Goal: Navigation & Orientation: Find specific page/section

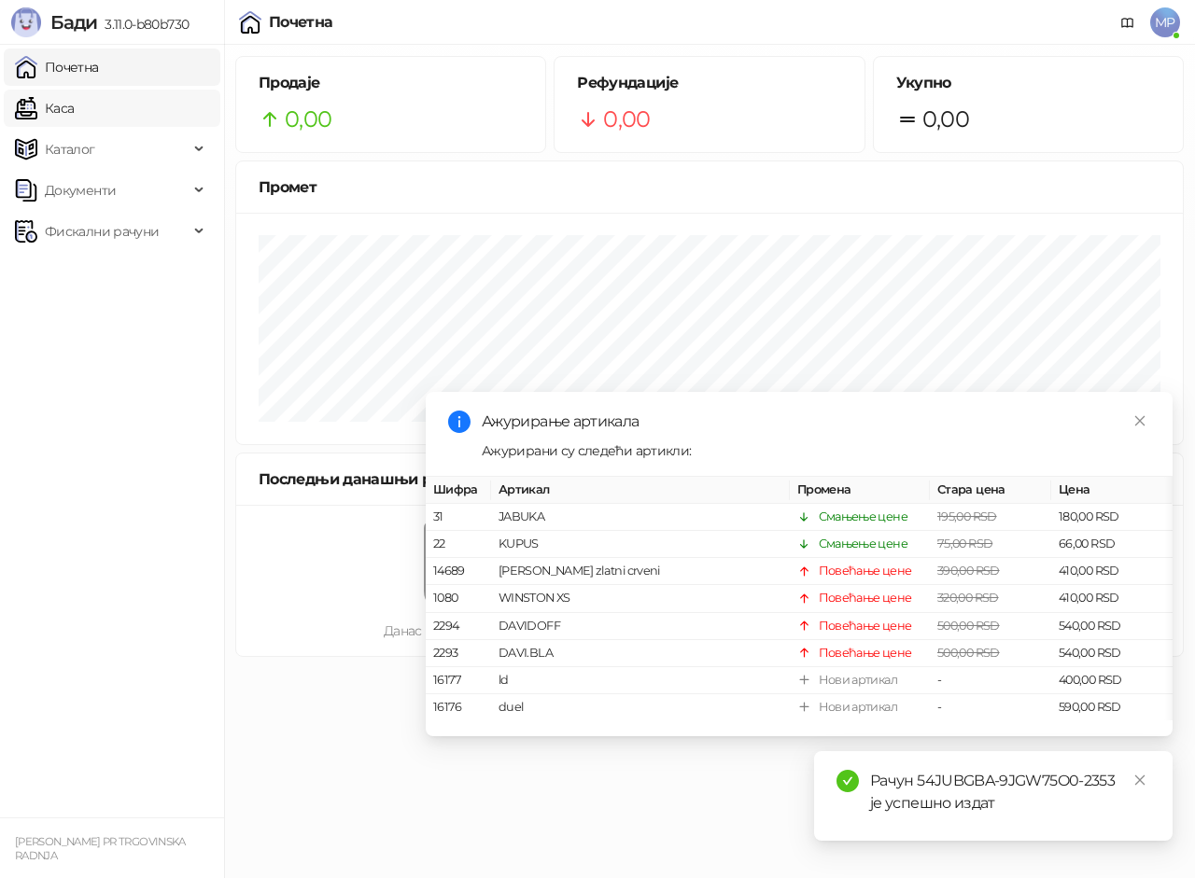
click at [74, 106] on link "Каса" at bounding box center [44, 108] width 59 height 37
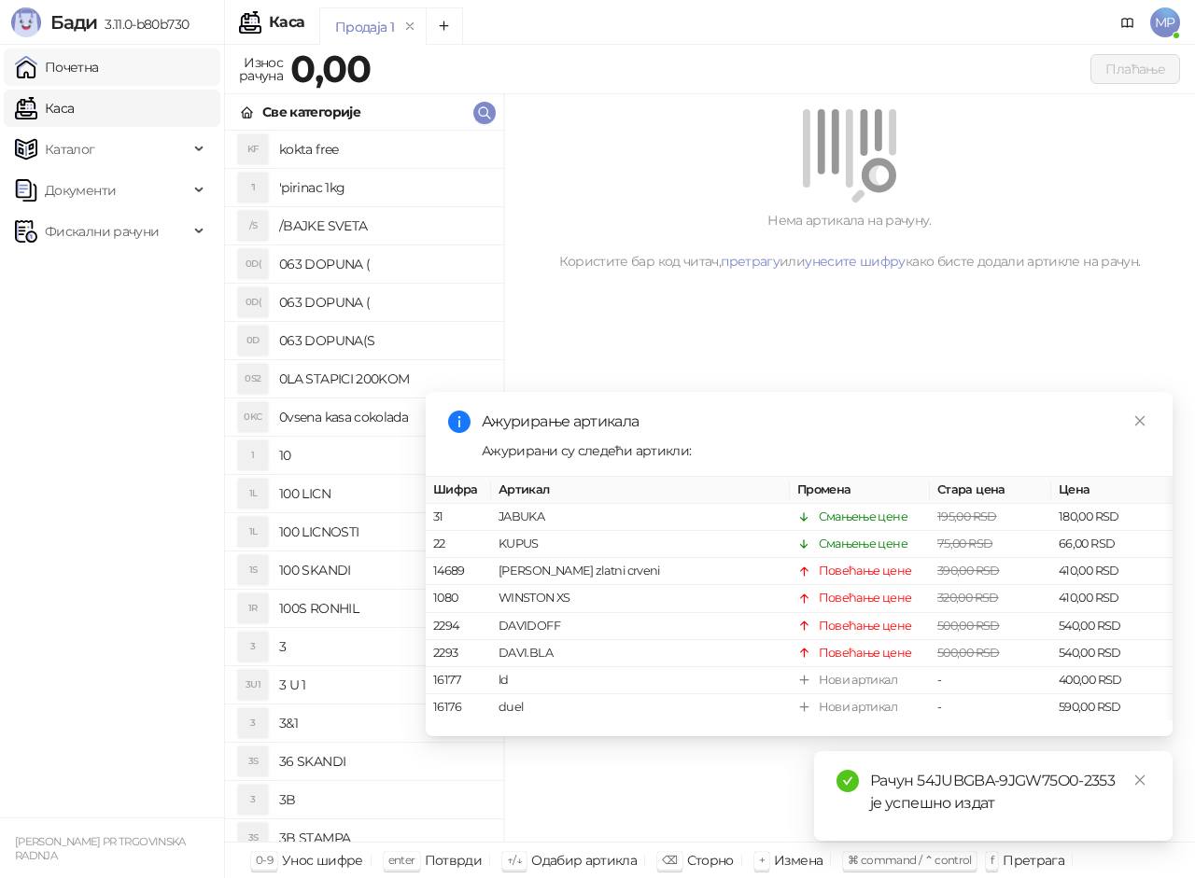
click at [99, 64] on link "Почетна" at bounding box center [57, 67] width 84 height 37
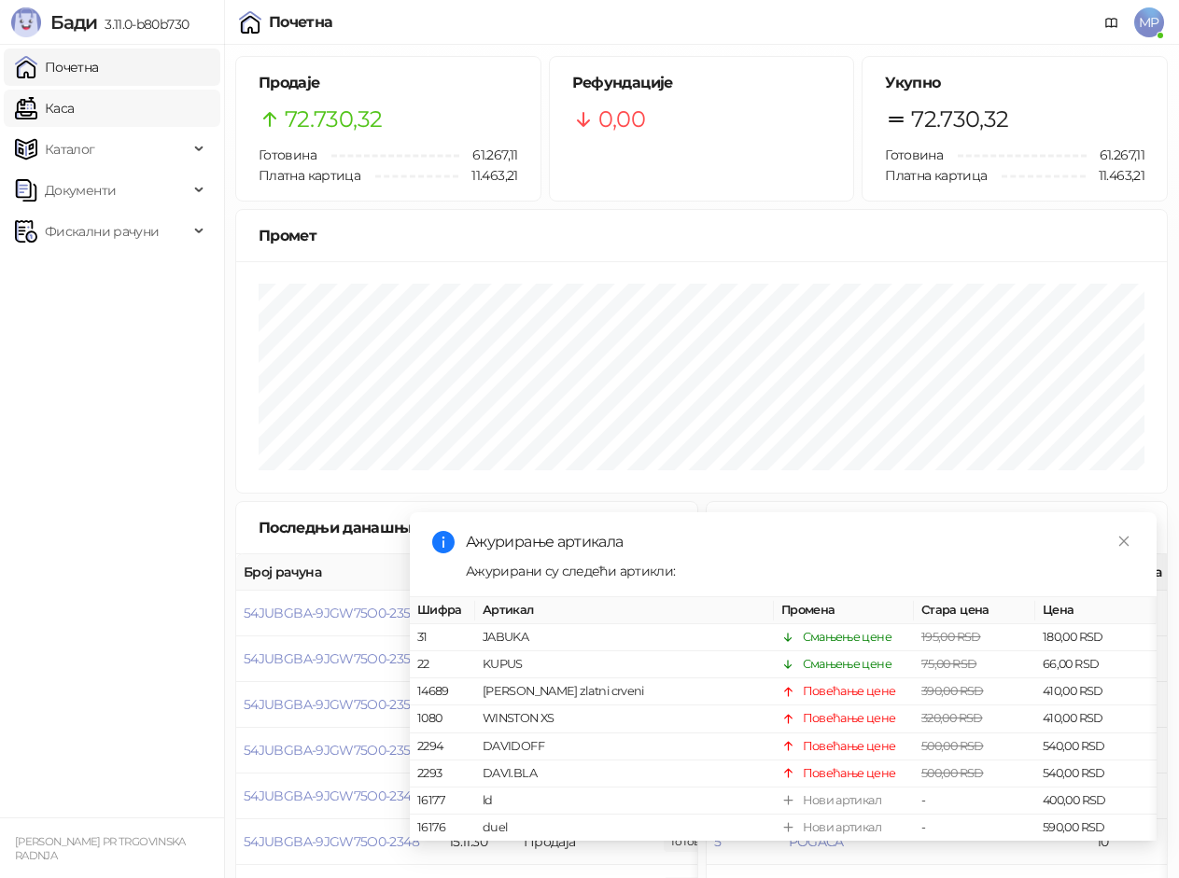
click at [74, 120] on link "Каса" at bounding box center [44, 108] width 59 height 37
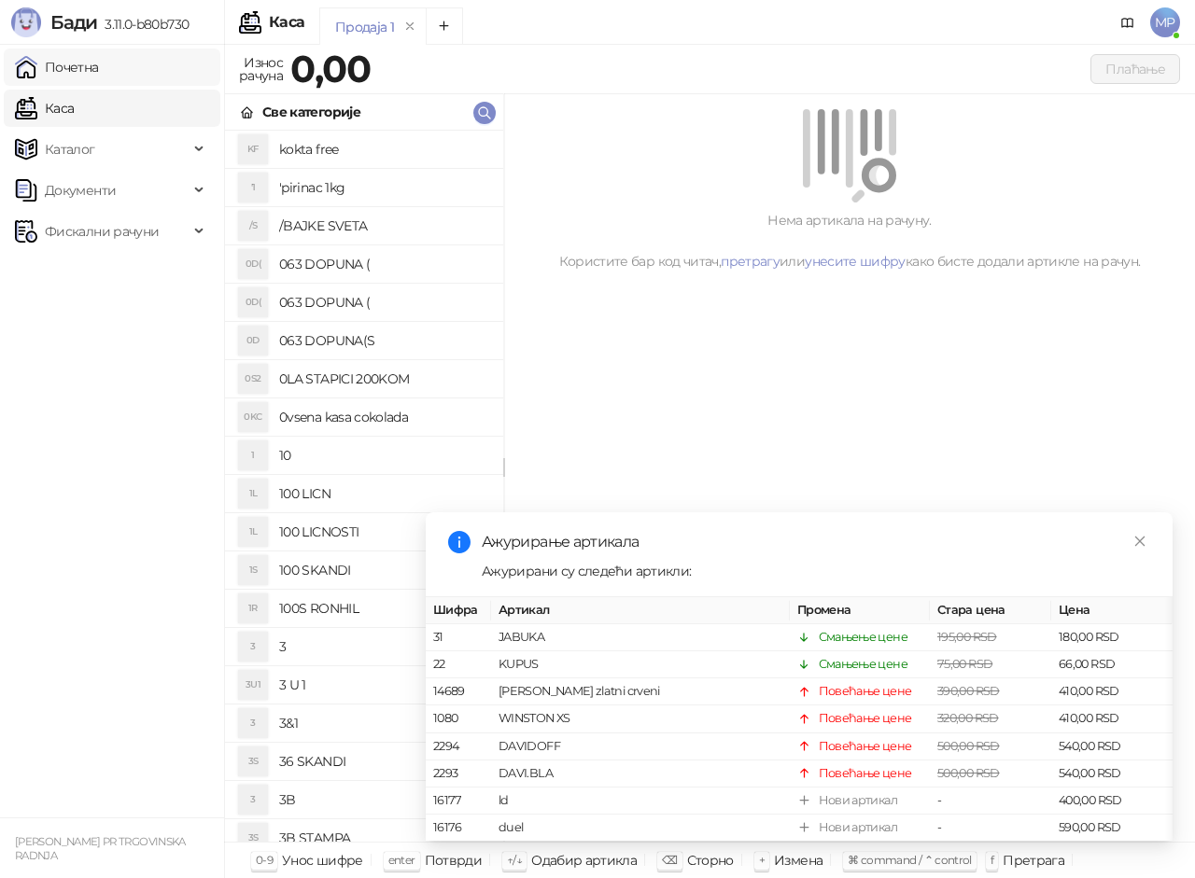
click at [99, 69] on link "Почетна" at bounding box center [57, 67] width 84 height 37
